Goal: Use online tool/utility

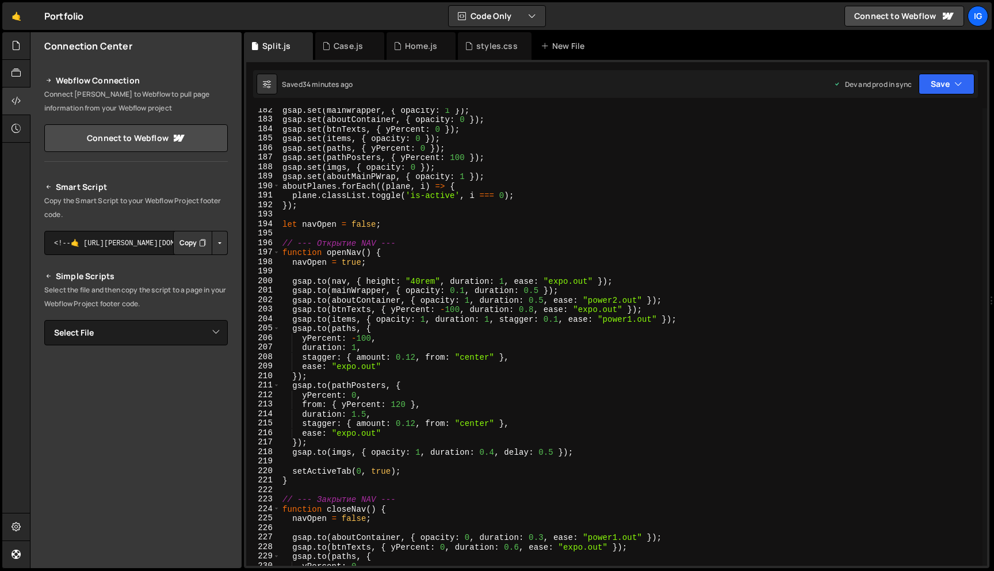
scroll to position [1721, 0]
click at [364, 411] on div "gsap . set ( mainWrapper , { opacity : 1 }) ; gsap . set ( aboutContainer , { o…" at bounding box center [631, 343] width 702 height 476
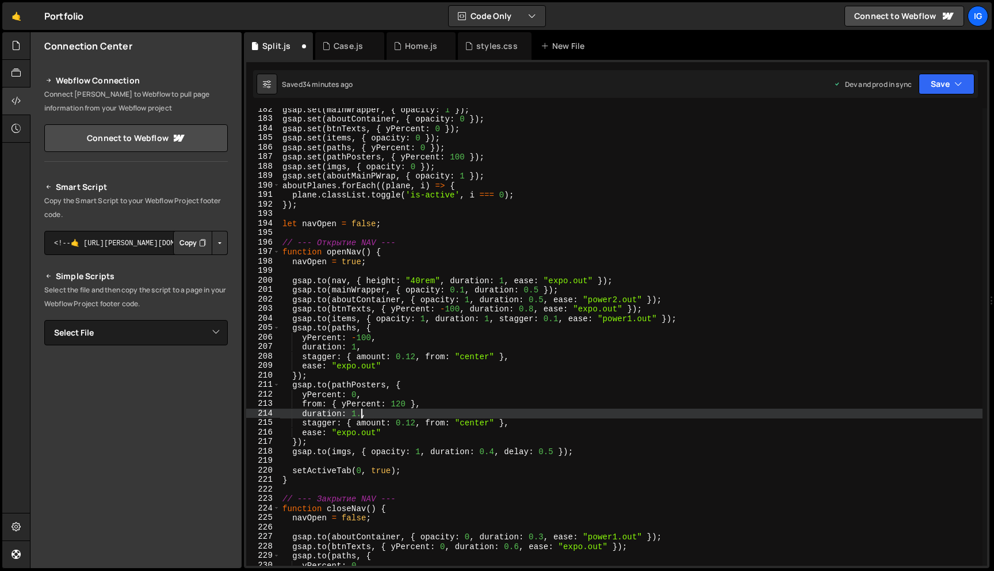
scroll to position [0, 5]
click at [433, 412] on div "gsap . set ( mainWrapper , { opacity : 1 }) ; gsap . set ( aboutContainer , { o…" at bounding box center [631, 343] width 702 height 476
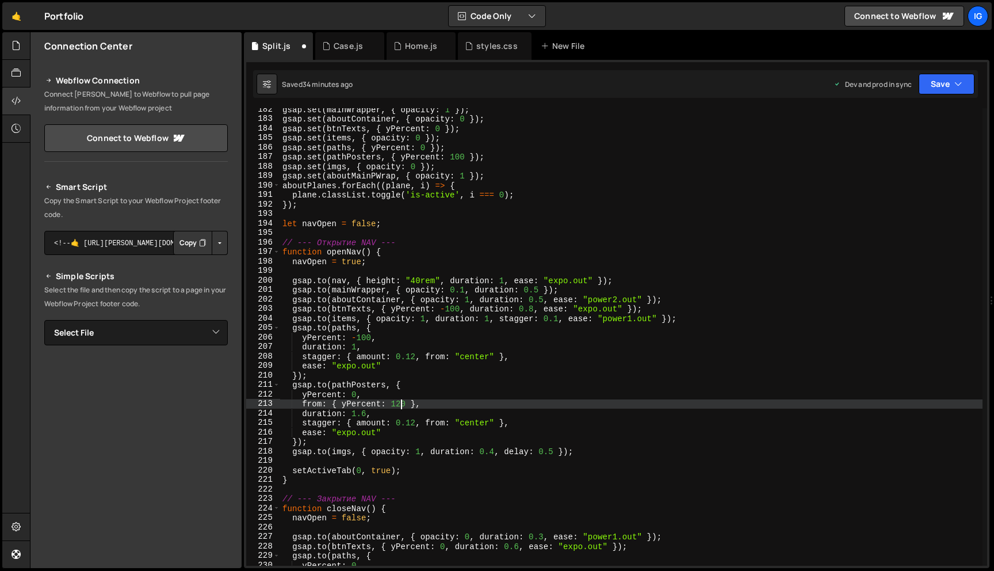
click at [402, 404] on div "gsap . set ( mainWrapper , { opacity : 1 }) ; gsap . set ( aboutContainer , { o…" at bounding box center [631, 343] width 702 height 476
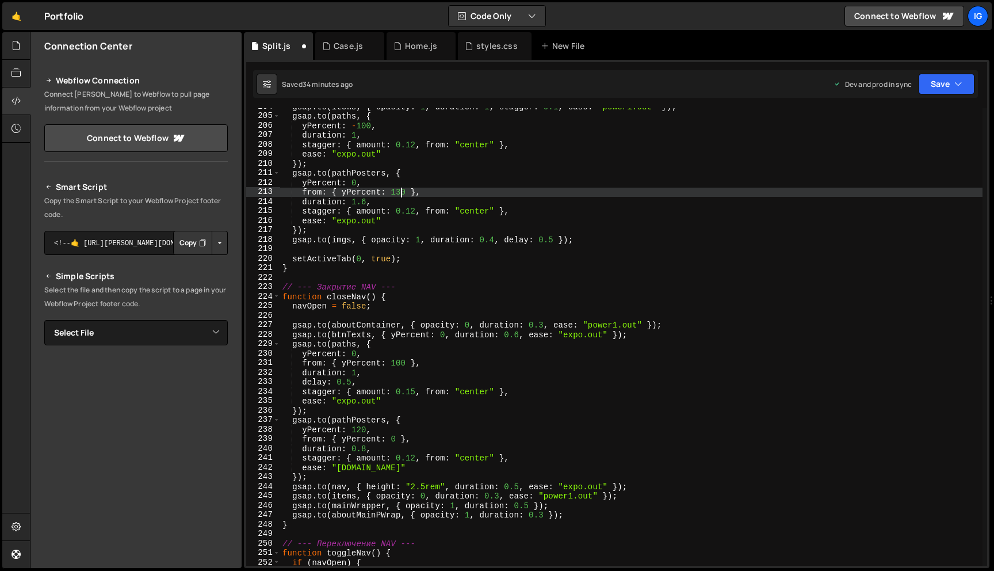
scroll to position [1934, 0]
click at [362, 426] on div "gsap . to ( items , { opacity : 1 , duration : 1 , stagger : 0.1 , ease : "powe…" at bounding box center [631, 340] width 702 height 476
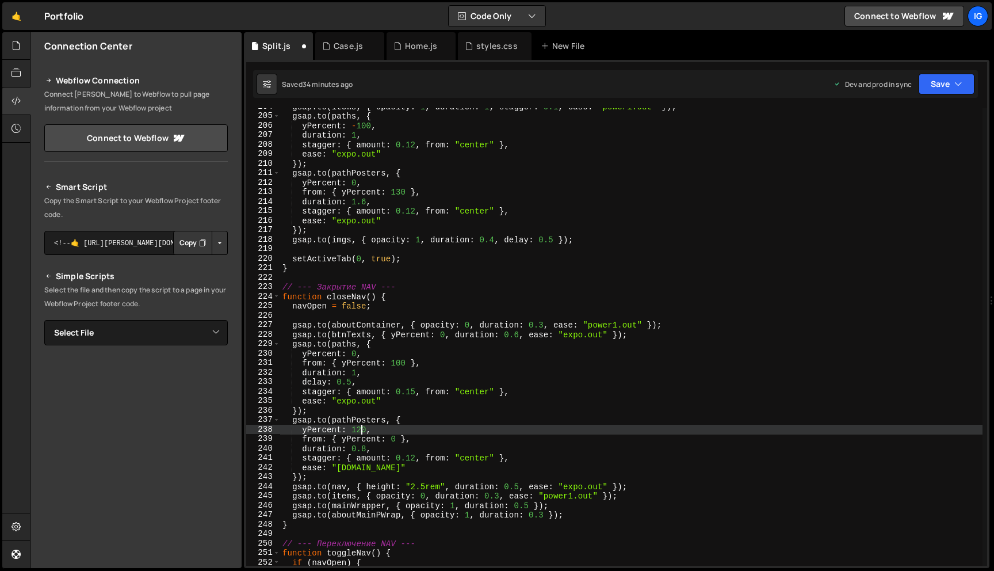
scroll to position [0, 5]
click at [401, 430] on div "gsap . to ( items , { opacity : 1 , duration : 1 , stagger : 0.1 , ease : "powe…" at bounding box center [631, 340] width 702 height 476
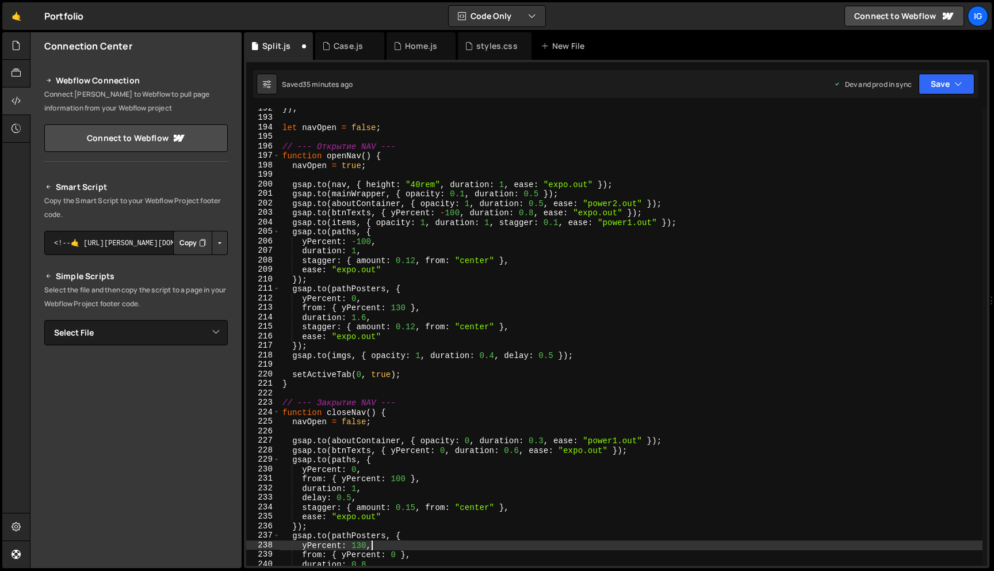
scroll to position [1816, 0]
click at [947, 87] on button "Save" at bounding box center [947, 84] width 56 height 21
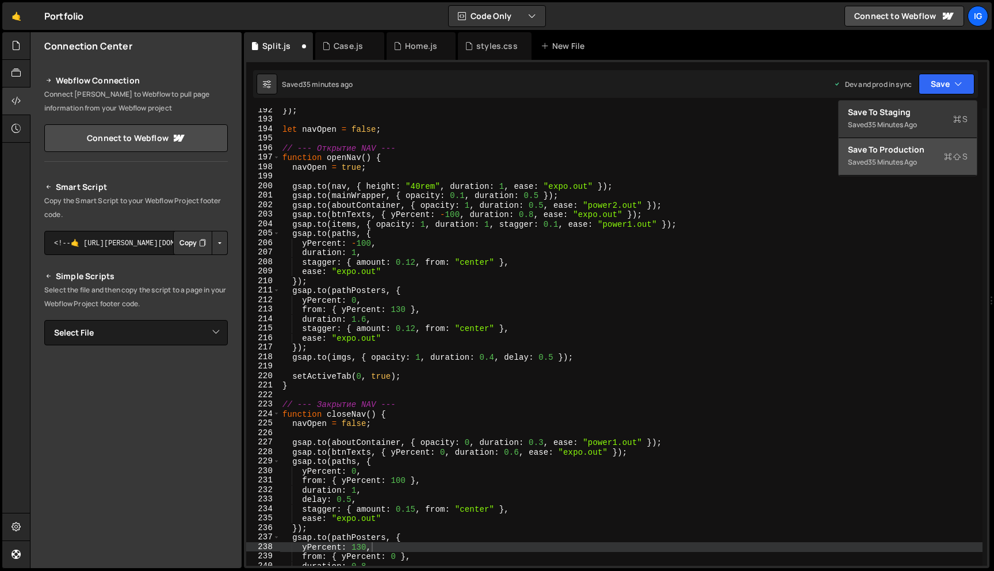
click at [923, 150] on div "Save to Production S" at bounding box center [908, 150] width 120 height 12
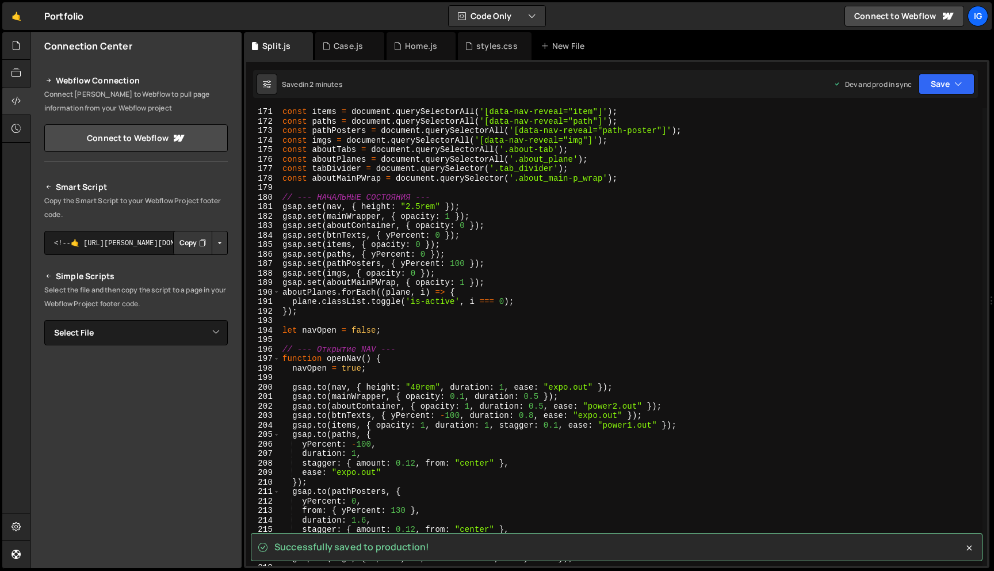
scroll to position [1614, 0]
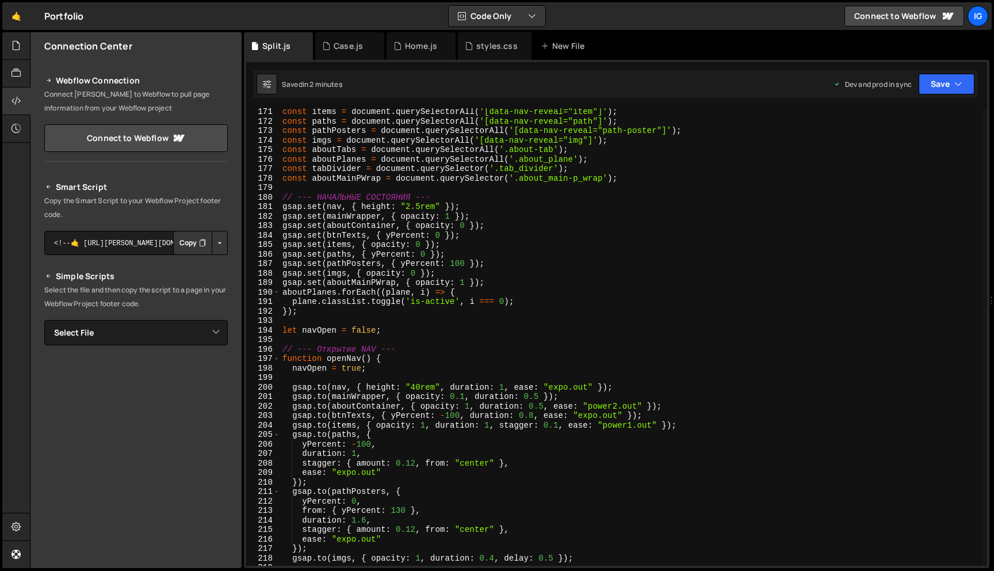
click at [459, 264] on div "const items = document . querySelectorAll ( '[data-nav-reveal="item"]' ) ; cons…" at bounding box center [631, 345] width 702 height 476
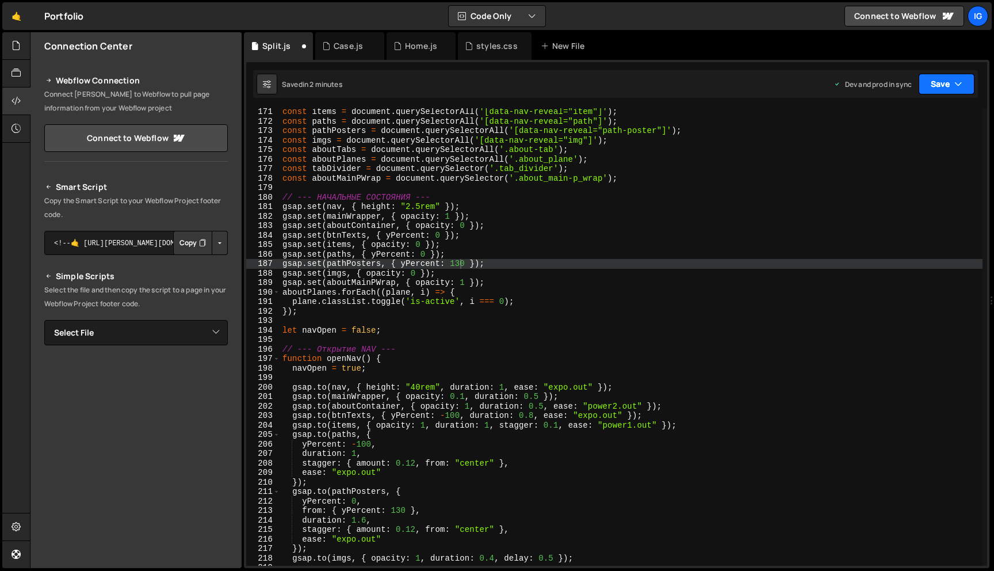
click at [953, 81] on button "Save" at bounding box center [947, 84] width 56 height 21
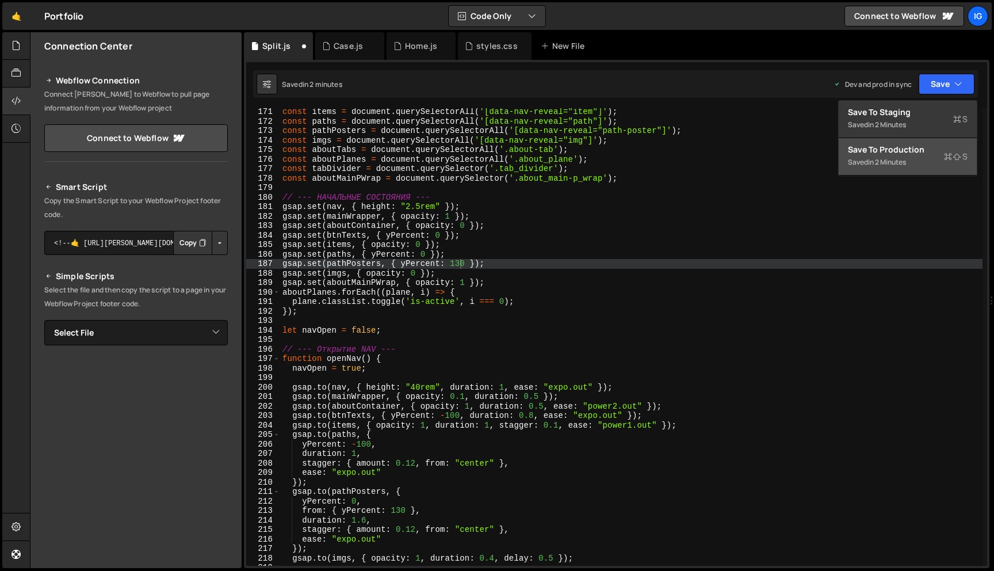
click at [923, 146] on div "Save to Production S" at bounding box center [908, 150] width 120 height 12
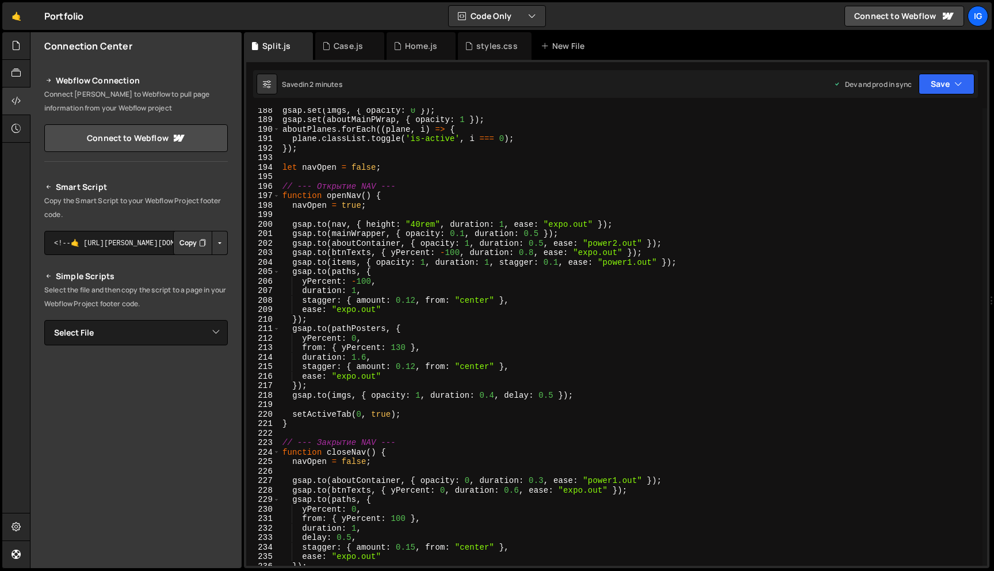
scroll to position [1779, 0]
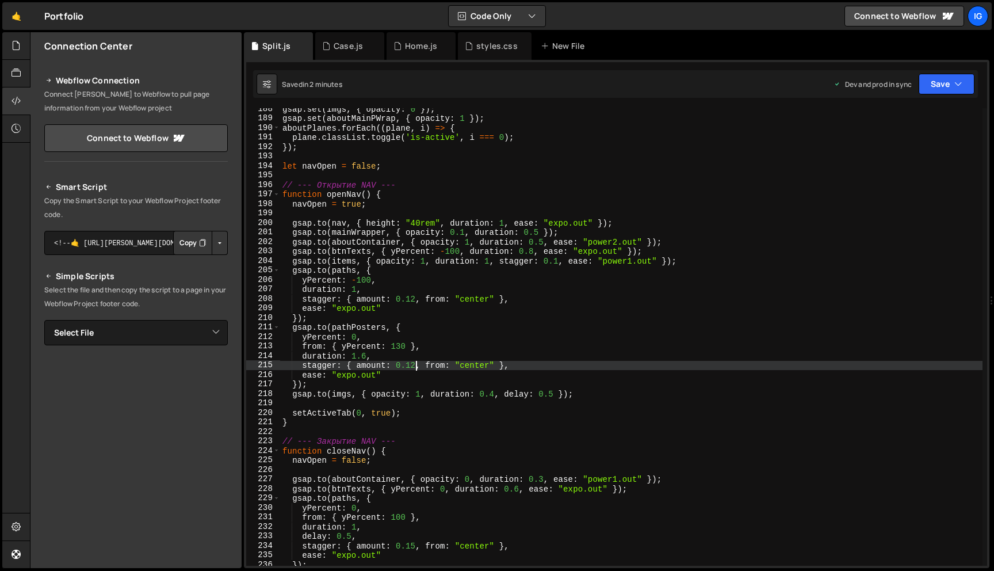
click at [415, 366] on div "gsap . set ( imgs , { opacity : 0 }) ; gsap . set ( aboutMainPWrap , { opacity …" at bounding box center [631, 342] width 702 height 476
click at [436, 341] on div "gsap . set ( imgs , { opacity : 0 }) ; gsap . set ( aboutMainPWrap , { opacity …" at bounding box center [631, 342] width 702 height 476
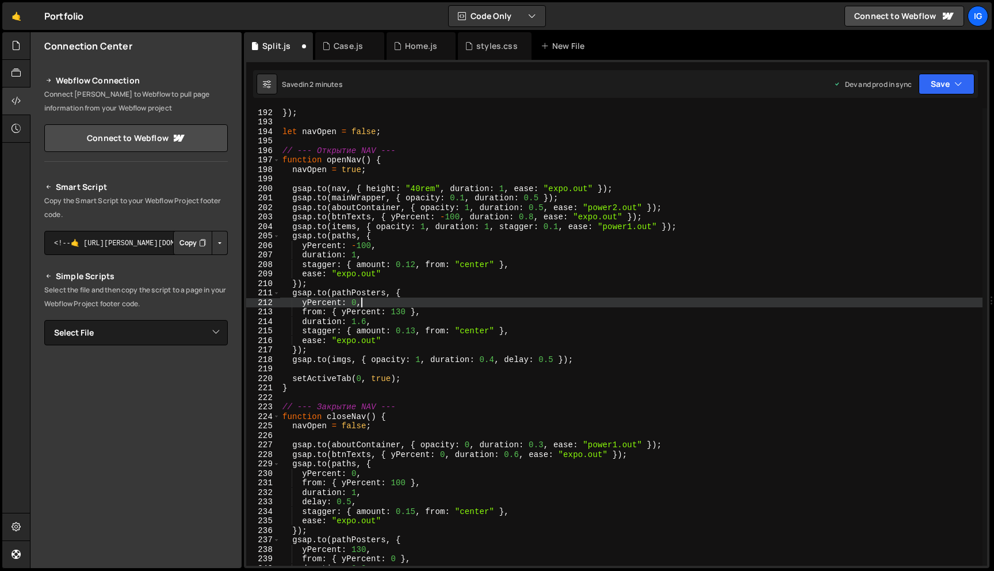
scroll to position [1806, 0]
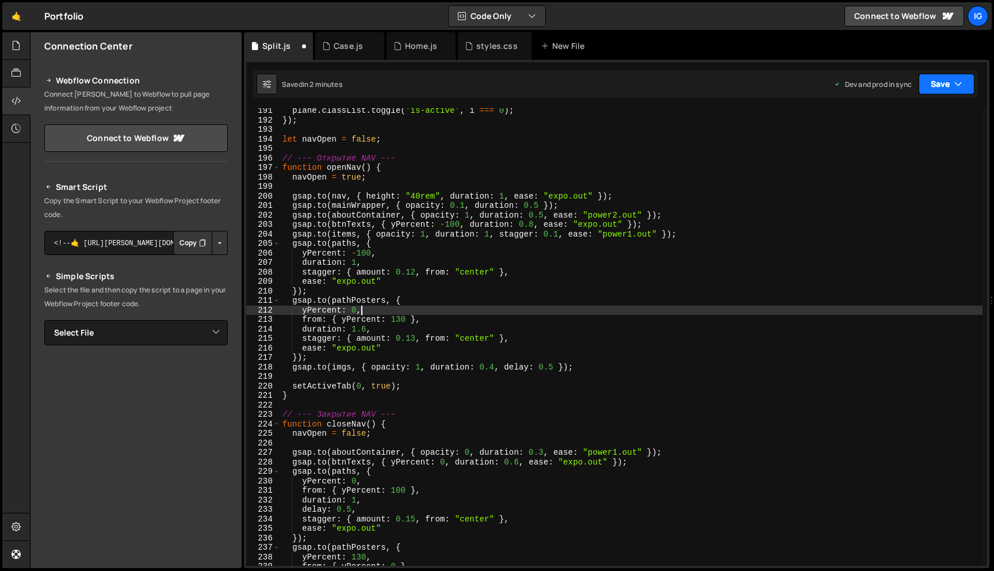
type textarea "yPercent: 0,"
click at [934, 90] on button "Save" at bounding box center [947, 84] width 56 height 21
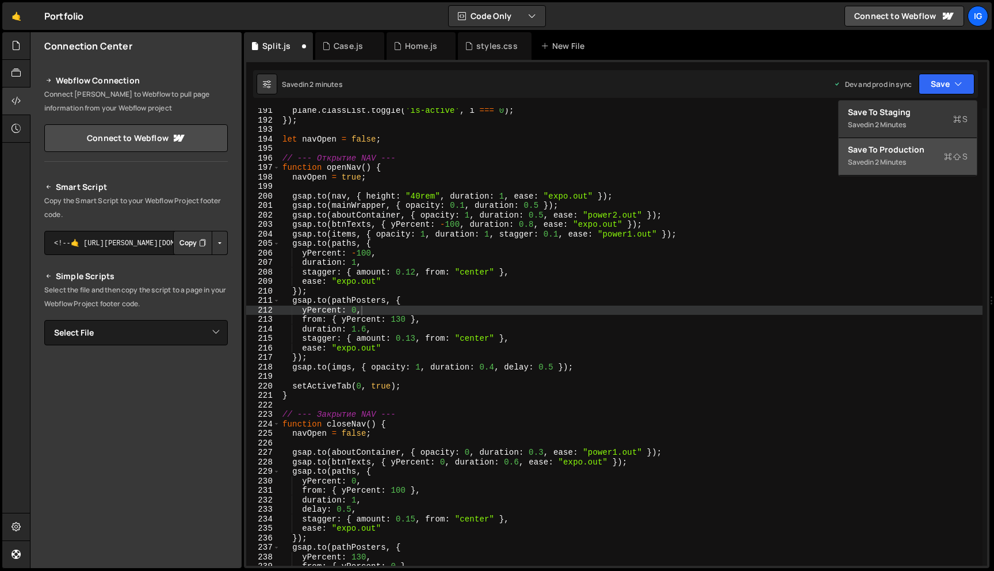
click at [900, 156] on div "Saved in 2 minutes" at bounding box center [908, 162] width 120 height 14
